Goal: Task Accomplishment & Management: Use online tool/utility

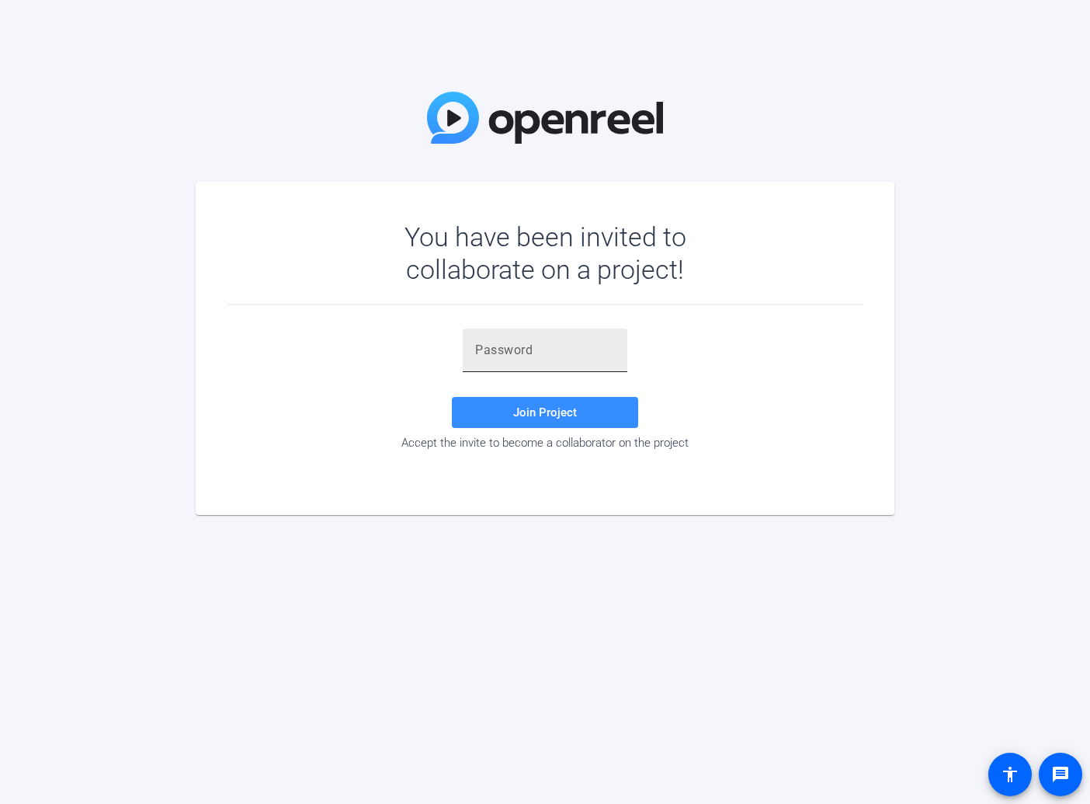
click at [536, 361] on div at bounding box center [545, 349] width 140 height 43
paste input "DkoLKC"
type input "DkoLKC"
click at [545, 407] on span "Join Project" at bounding box center [545, 412] width 64 height 14
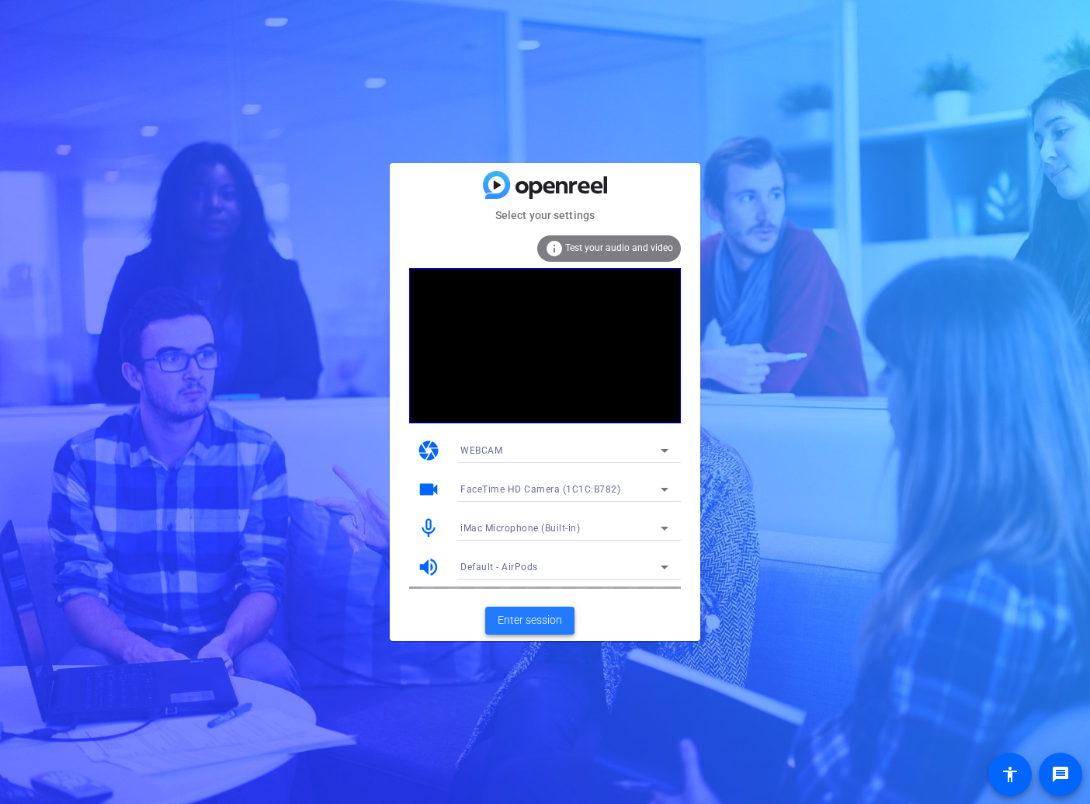
click at [540, 625] on span "Enter session" at bounding box center [530, 620] width 64 height 16
